Goal: Use online tool/utility: Use online tool/utility

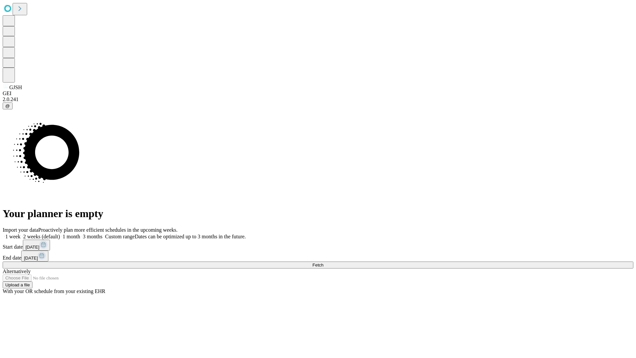
click at [323, 262] on span "Fetch" at bounding box center [317, 264] width 11 height 5
